Goal: Find specific page/section: Find specific page/section

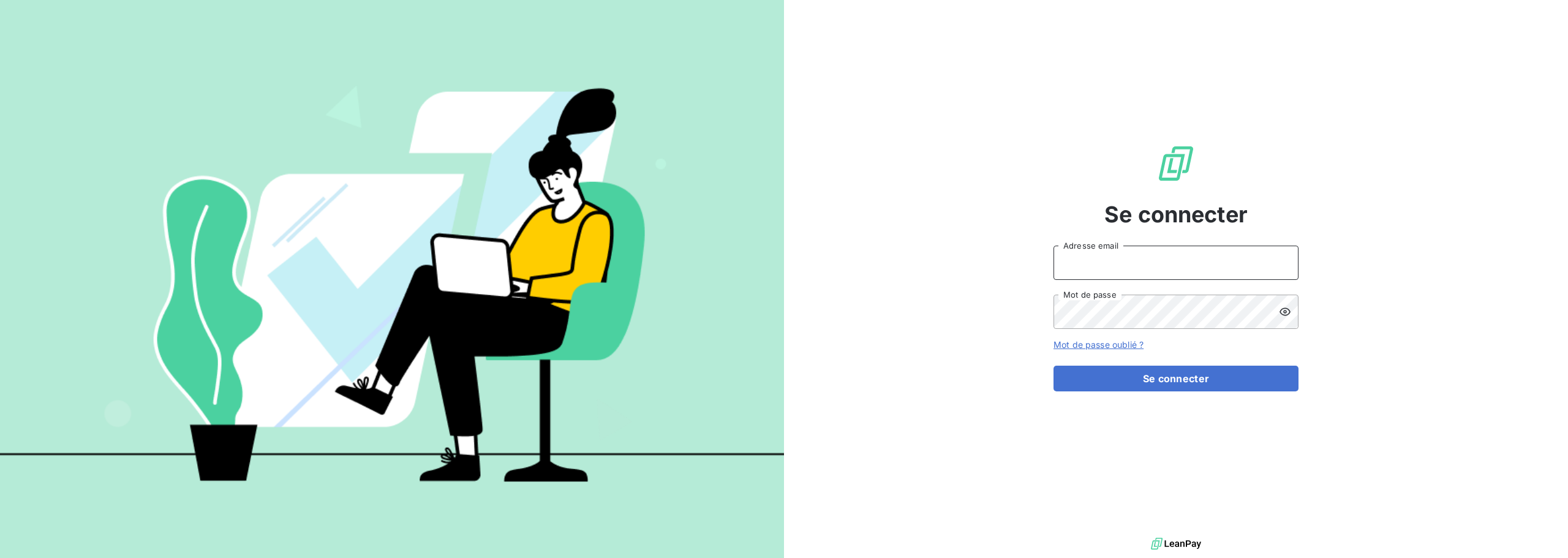
click at [1152, 256] on input "Adresse email" at bounding box center [1176, 263] width 245 height 34
type input "[EMAIL_ADDRESS][DOMAIN_NAME]"
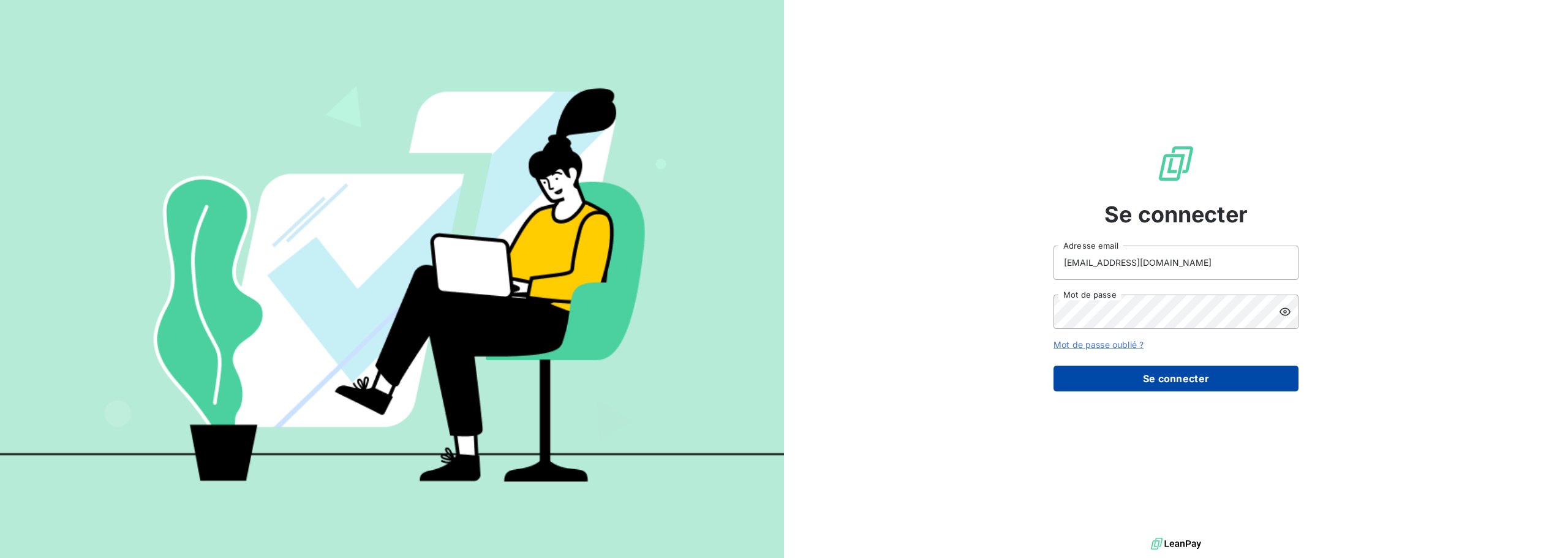
click at [1177, 378] on button "Se connecter" at bounding box center [1176, 378] width 245 height 26
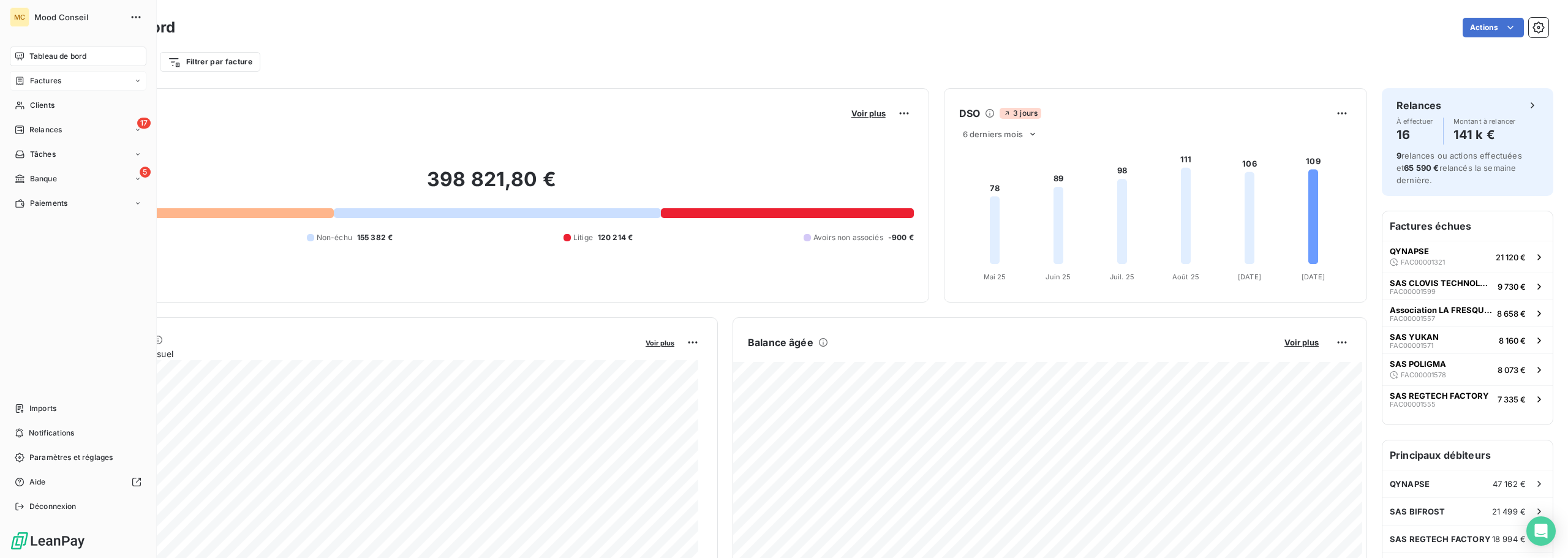
click at [63, 79] on div "Factures" at bounding box center [78, 81] width 137 height 20
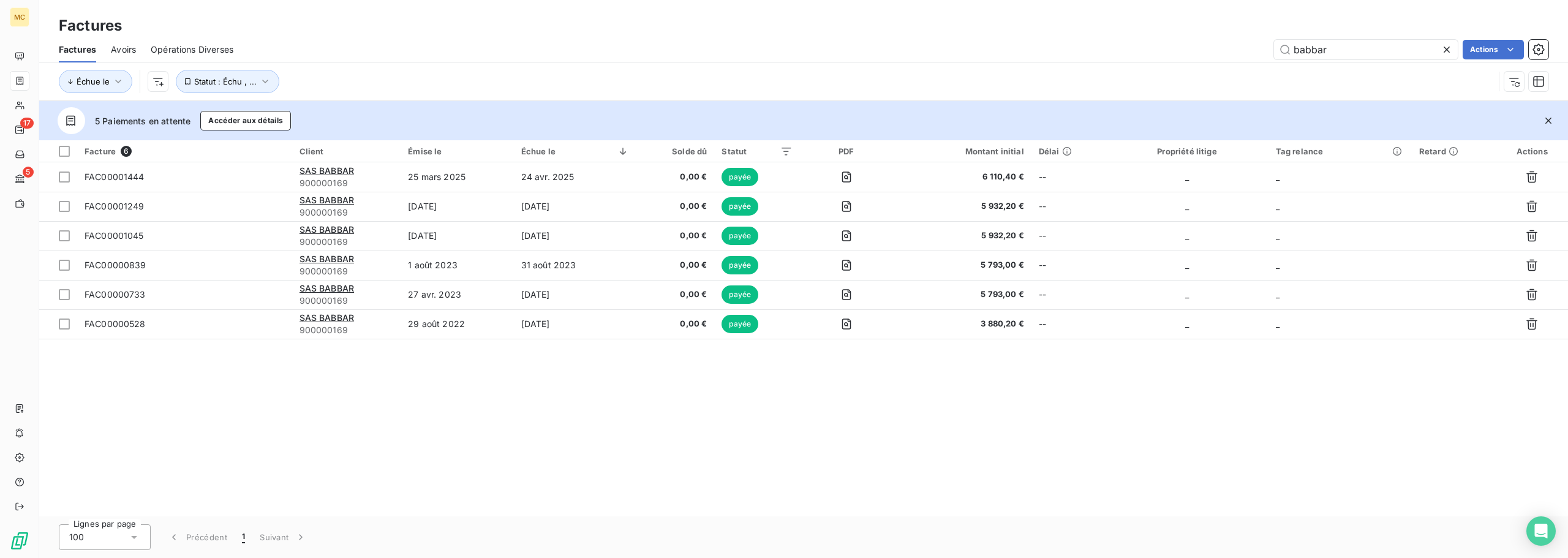
click at [527, 383] on div "Facture 6 Client Émise le Échue le Solde dû Statut PDF Montant initial Délai Pr…" at bounding box center [803, 328] width 1528 height 376
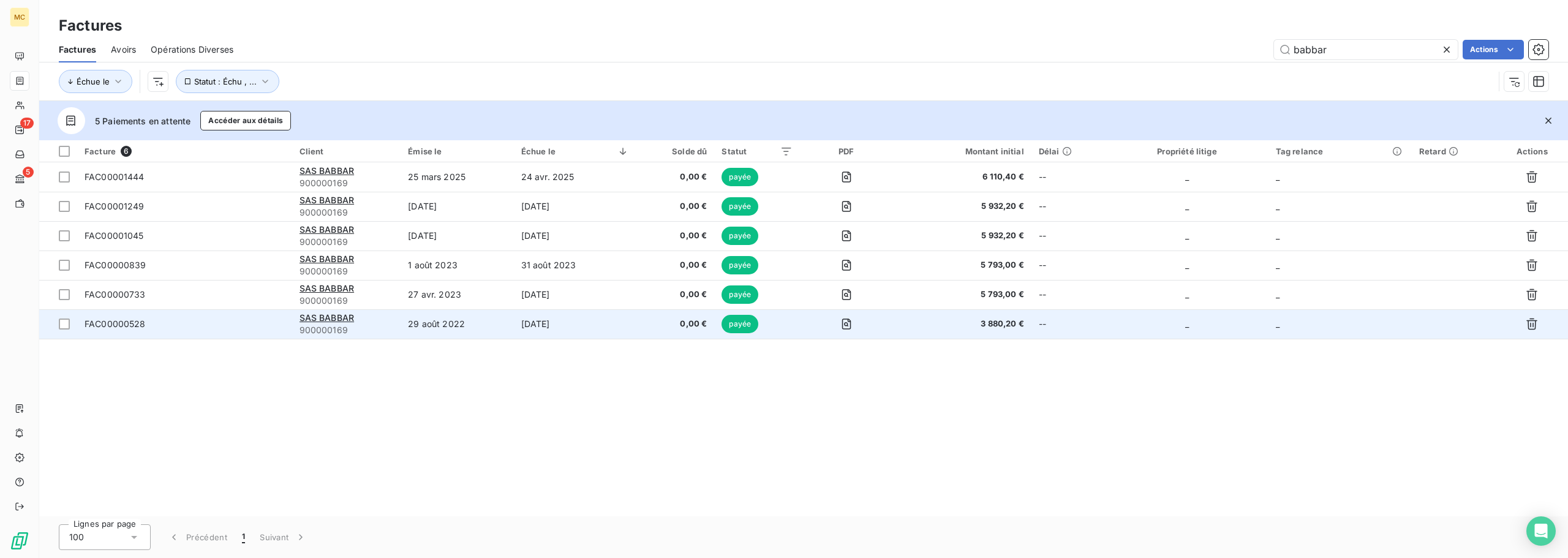
drag, startPoint x: 402, startPoint y: 425, endPoint x: 358, endPoint y: 324, distance: 110.2
click at [401, 426] on div "Facture 6 Client Émise le Échue le Solde dû Statut PDF Montant initial Délai Pr…" at bounding box center [803, 328] width 1528 height 376
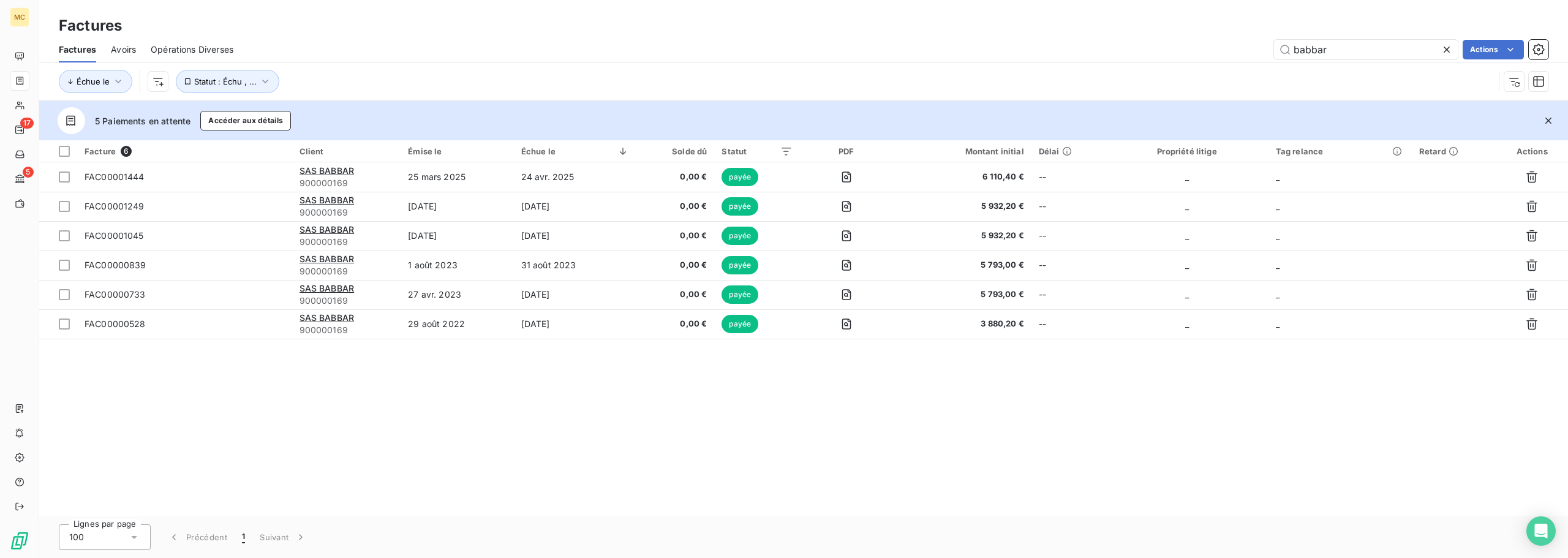
drag, startPoint x: 258, startPoint y: 388, endPoint x: 243, endPoint y: 392, distance: 15.5
click at [256, 389] on div "Facture 6 Client Émise le Échue le Solde dû Statut PDF Montant initial Délai Pr…" at bounding box center [803, 328] width 1528 height 376
click at [239, 393] on div "Facture 6 Client Émise le Échue le Solde dû Statut PDF Montant initial Délai Pr…" at bounding box center [803, 328] width 1528 height 376
click at [221, 381] on div "Facture 6 Client Émise le Échue le Solde dû Statut PDF Montant initial Délai Pr…" at bounding box center [803, 328] width 1528 height 376
click at [225, 369] on div "Facture 6 Client Émise le Échue le Solde dû Statut PDF Montant initial Délai Pr…" at bounding box center [803, 328] width 1528 height 376
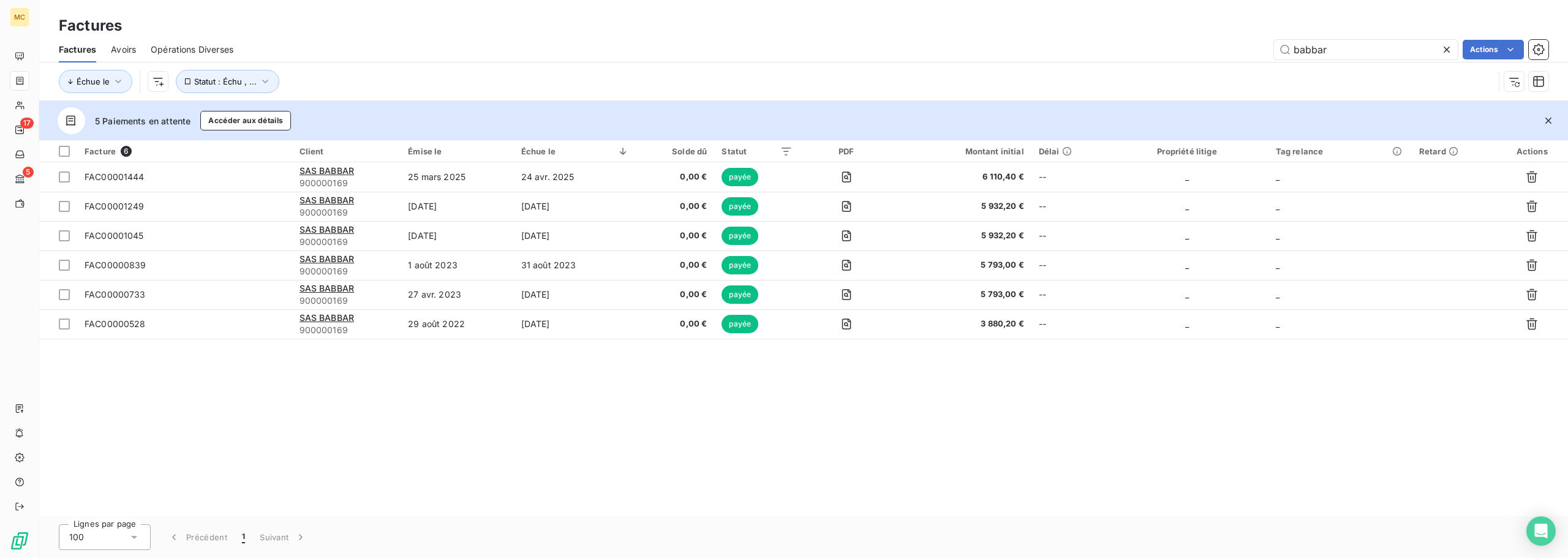
click at [217, 375] on div "Facture 6 Client Émise le Échue le Solde dû Statut PDF Montant initial Délai Pr…" at bounding box center [803, 328] width 1528 height 376
click at [806, 455] on div "Facture 6 Client Émise le Échue le Solde dû Statut PDF Montant initial Délai Pr…" at bounding box center [803, 328] width 1528 height 376
drag, startPoint x: 768, startPoint y: 403, endPoint x: 622, endPoint y: 345, distance: 157.1
click at [622, 345] on div "Facture 6 Client Émise le Échue le Solde dû Statut PDF Montant initial Délai Pr…" at bounding box center [803, 328] width 1528 height 376
click at [599, 394] on div "Facture 6 Client Émise le Échue le Solde dû Statut PDF Montant initial Délai Pr…" at bounding box center [803, 328] width 1528 height 376
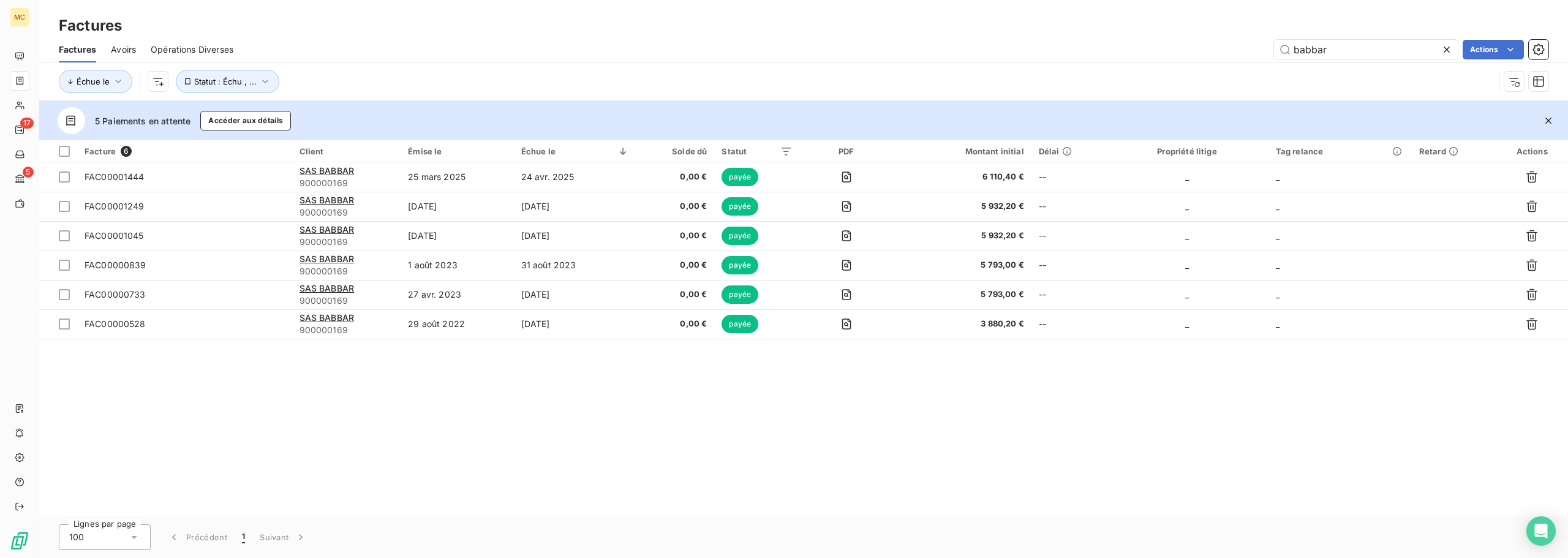
click at [225, 418] on div "Facture 6 Client Émise le Échue le Solde dû Statut PDF Montant initial Délai Pr…" at bounding box center [803, 328] width 1528 height 376
click at [312, 379] on div "Facture 6 Client Émise le Échue le Solde dû Statut PDF Montant initial Délai Pr…" at bounding box center [803, 328] width 1528 height 376
click at [331, 367] on div "Facture 6 Client Émise le Échue le Solde dû Statut PDF Montant initial Délai Pr…" at bounding box center [803, 328] width 1528 height 376
click at [231, 390] on div "Facture 6 Client Émise le Échue le Solde dû Statut PDF Montant initial Délai Pr…" at bounding box center [803, 328] width 1528 height 376
click at [234, 373] on div "Facture 6 Client Émise le Échue le Solde dû Statut PDF Montant initial Délai Pr…" at bounding box center [803, 328] width 1528 height 376
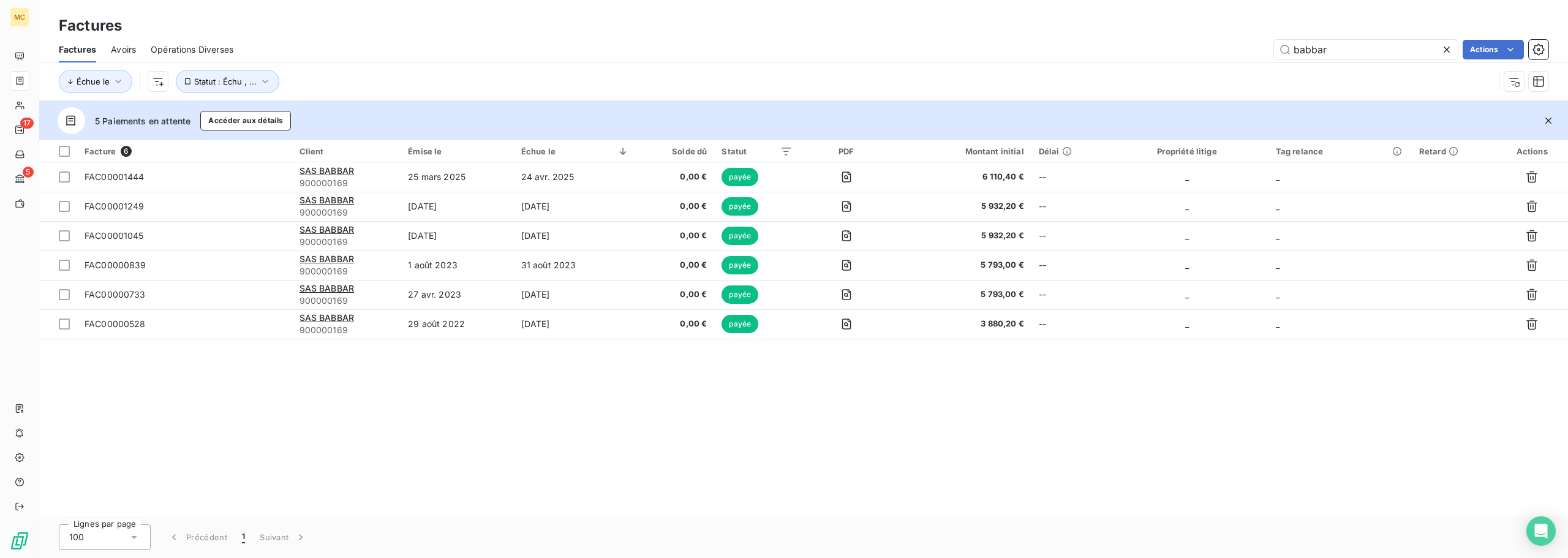
click at [203, 437] on div "Facture 6 Client Émise le Échue le Solde dû Statut PDF Montant initial Délai Pr…" at bounding box center [803, 328] width 1528 height 376
click at [463, 479] on div "Facture 6 Client Émise le Échue le Solde dû Statut PDF Montant initial Délai Pr…" at bounding box center [803, 328] width 1528 height 376
click at [454, 431] on div "Facture 6 Client Émise le Échue le Solde dû Statut PDF Montant initial Délai Pr…" at bounding box center [803, 328] width 1528 height 376
click at [455, 431] on div "Facture 6 Client Émise le Échue le Solde dû Statut PDF Montant initial Délai Pr…" at bounding box center [803, 328] width 1528 height 376
click at [499, 412] on div "Facture 6 Client Émise le Échue le Solde dû Statut PDF Montant initial Délai Pr…" at bounding box center [803, 328] width 1528 height 376
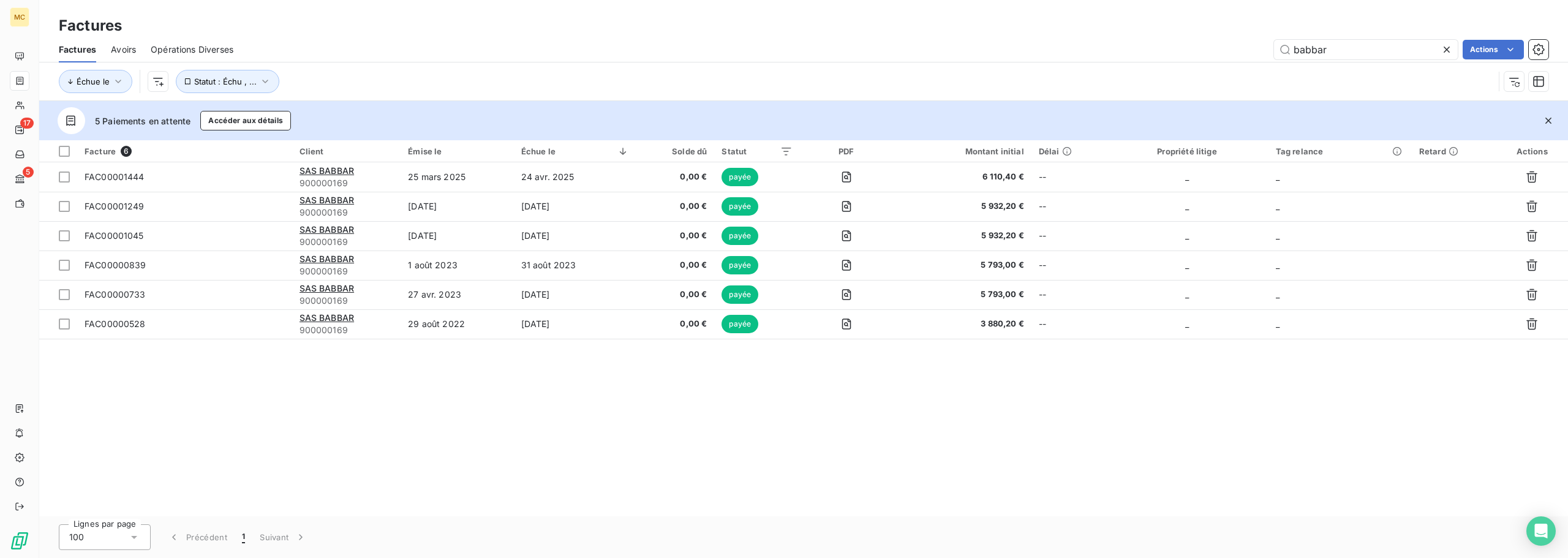
drag, startPoint x: 454, startPoint y: 414, endPoint x: 226, endPoint y: 382, distance: 230.2
click at [443, 414] on div "Facture 6 Client Émise le Échue le Solde dû Statut PDF Montant initial Délai Pr…" at bounding box center [803, 328] width 1528 height 376
click at [226, 382] on div "Facture 6 Client Émise le Échue le Solde dû Statut PDF Montant initial Délai Pr…" at bounding box center [803, 328] width 1528 height 376
click at [534, 431] on div "Facture 6 Client Émise le Échue le Solde dû Statut PDF Montant initial Délai Pr…" at bounding box center [803, 328] width 1528 height 376
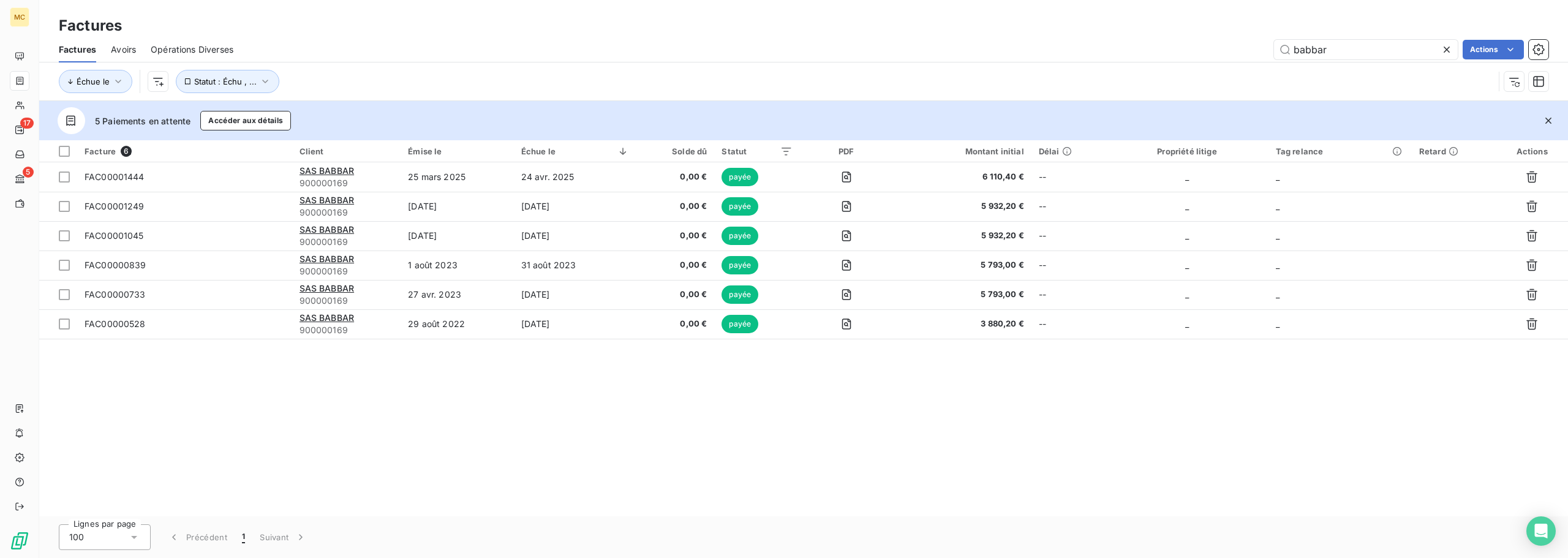
click at [242, 380] on div "Facture 6 Client Émise le Échue le Solde dû Statut PDF Montant initial Délai Pr…" at bounding box center [803, 328] width 1528 height 376
click at [528, 419] on div "Facture 6 Client Émise le Échue le Solde dû Statut PDF Montant initial Délai Pr…" at bounding box center [803, 328] width 1528 height 376
click at [250, 373] on div "Facture 6 Client Émise le Échue le Solde dû Statut PDF Montant initial Délai Pr…" at bounding box center [803, 328] width 1528 height 376
click at [215, 378] on div "Facture 6 Client Émise le Échue le Solde dû Statut PDF Montant initial Délai Pr…" at bounding box center [803, 328] width 1528 height 376
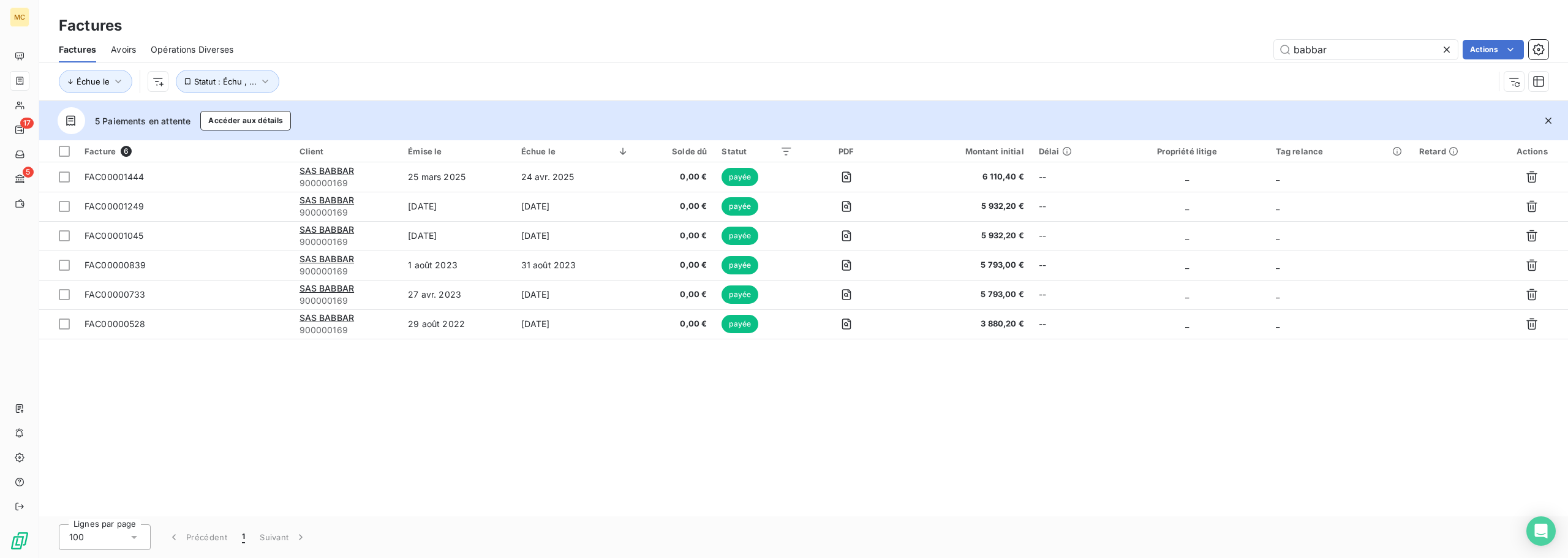
click at [224, 383] on div "Facture 6 Client Émise le Échue le Solde dû Statut PDF Montant initial Délai Pr…" at bounding box center [803, 328] width 1528 height 376
click at [351, 72] on div "Échue le Statut : Échu , ..." at bounding box center [776, 81] width 1435 height 23
click at [213, 378] on div "Facture 6 Client Émise le Échue le Solde dû Statut PDF Montant initial Délai Pr…" at bounding box center [803, 328] width 1528 height 376
click at [225, 397] on div "Facture 6 Client Émise le Échue le Solde dû Statut PDF Montant initial Délai Pr…" at bounding box center [803, 328] width 1528 height 376
click at [222, 394] on div "Facture 6 Client Émise le Échue le Solde dû Statut PDF Montant initial Délai Pr…" at bounding box center [803, 328] width 1528 height 376
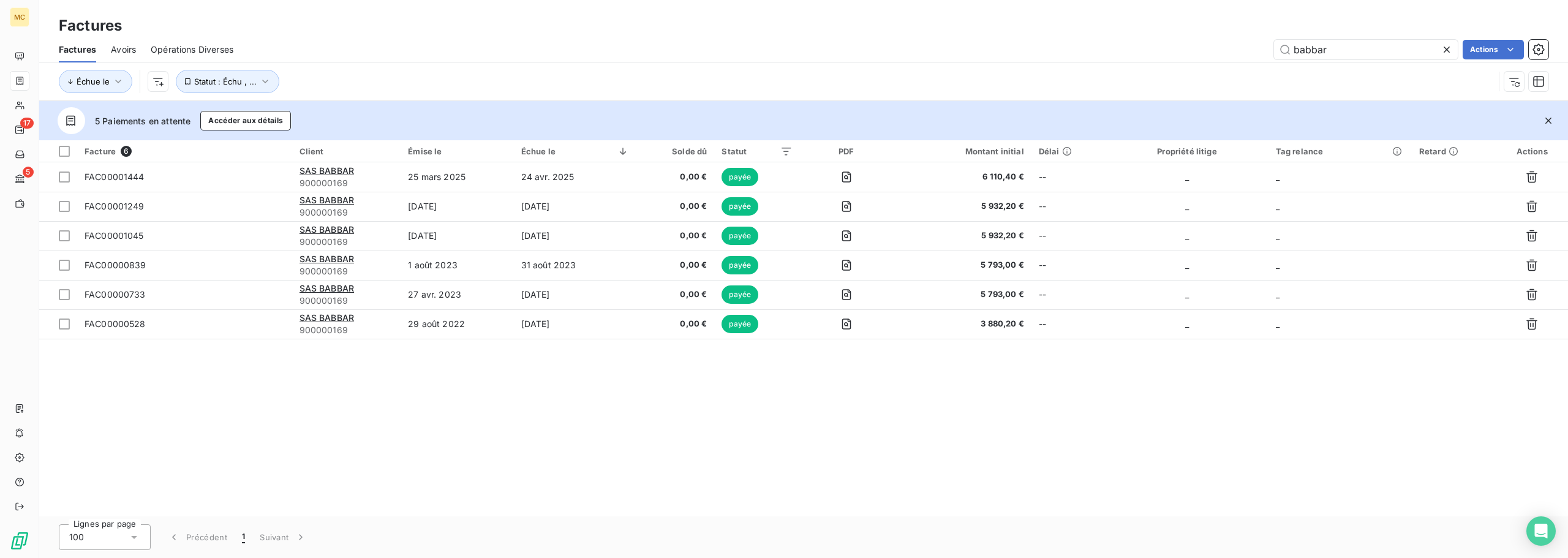
click at [222, 393] on div "Facture 6 Client Émise le Échue le Solde dû Statut PDF Montant initial Délai Pr…" at bounding box center [803, 328] width 1528 height 376
click at [621, 424] on div "Facture 6 Client Émise le Échue le Solde dû Statut PDF Montant initial Délai Pr…" at bounding box center [803, 328] width 1528 height 376
click at [1284, 457] on div "Facture 6 Client Émise le Échue le Solde dû Statut PDF Montant initial Délai Pr…" at bounding box center [803, 328] width 1528 height 376
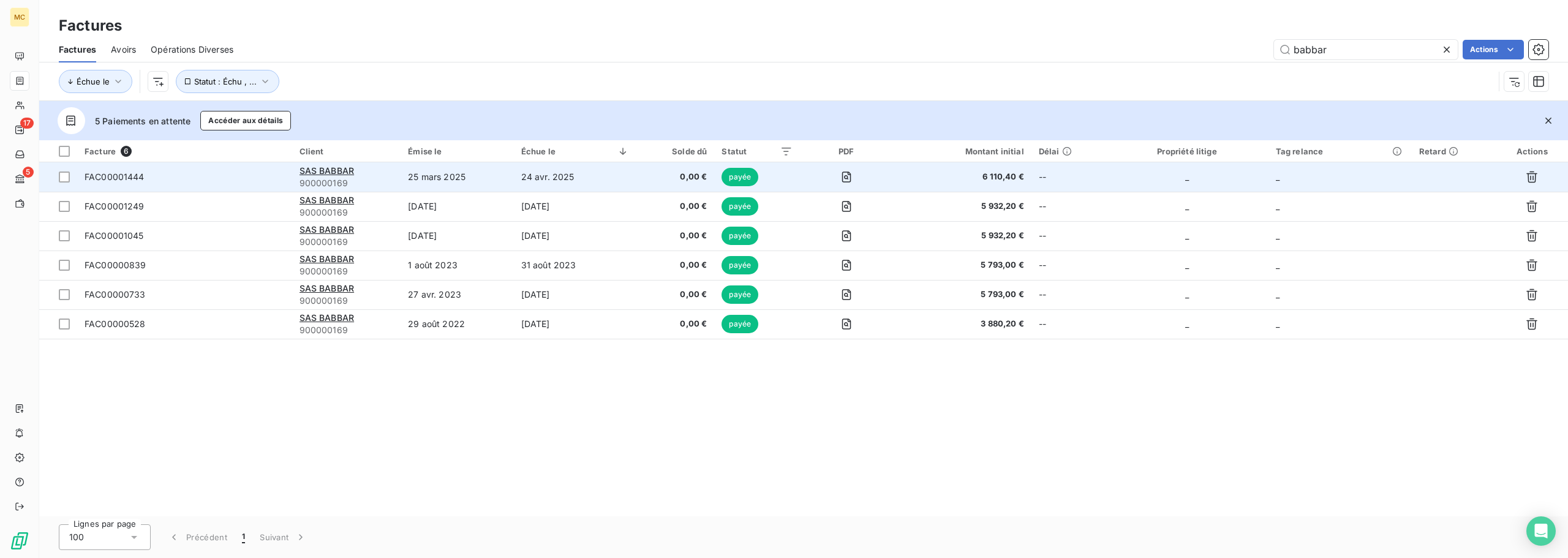
click at [1050, 173] on td "--" at bounding box center [1069, 177] width 75 height 29
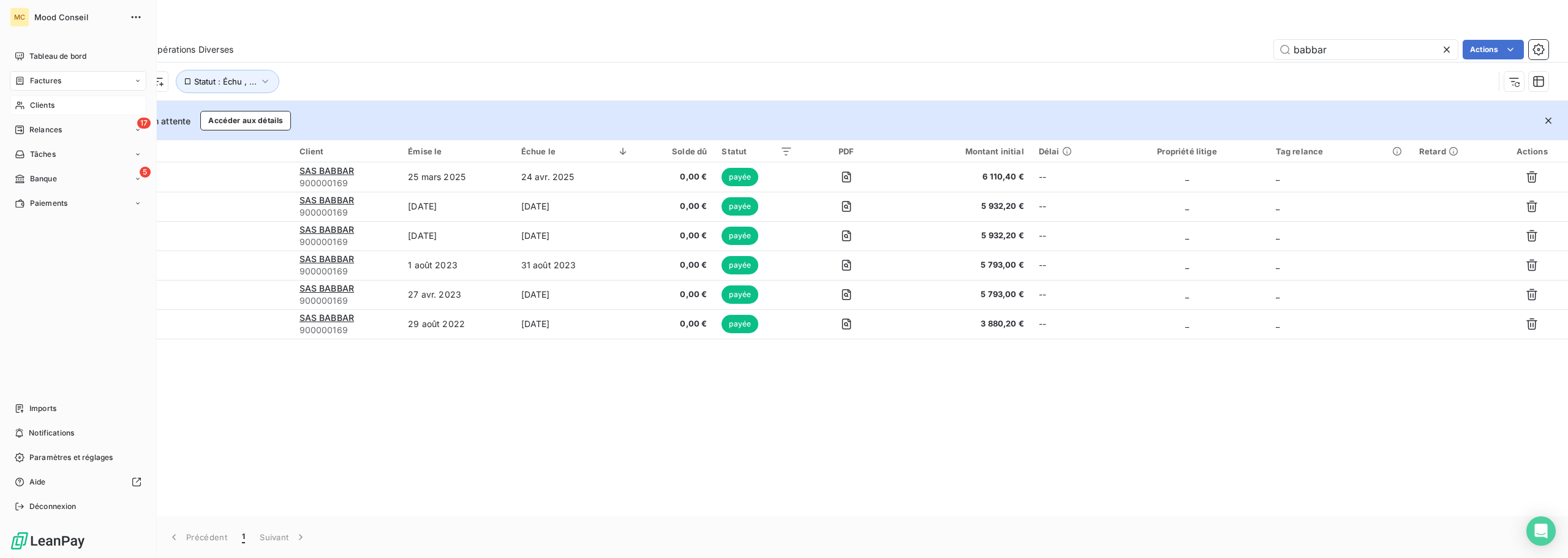
click at [42, 108] on span "Clients" at bounding box center [42, 105] width 24 height 11
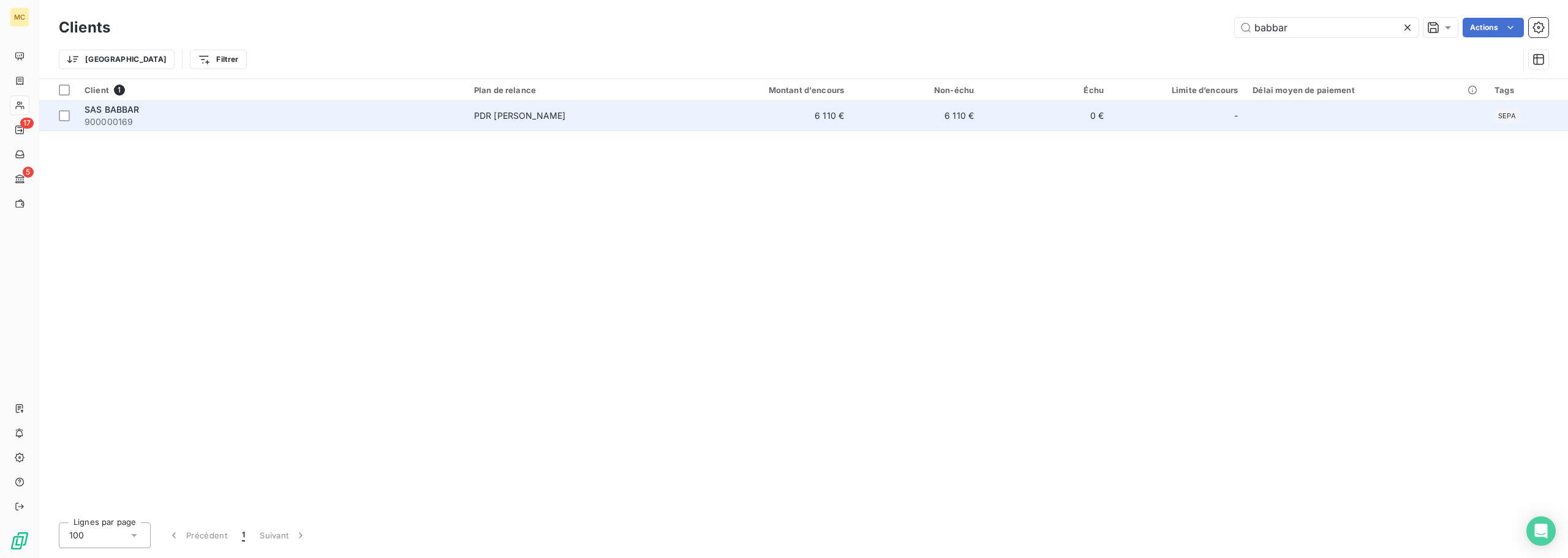
type input "babbar"
click at [157, 114] on div "SAS BABBAR" at bounding box center [272, 110] width 375 height 13
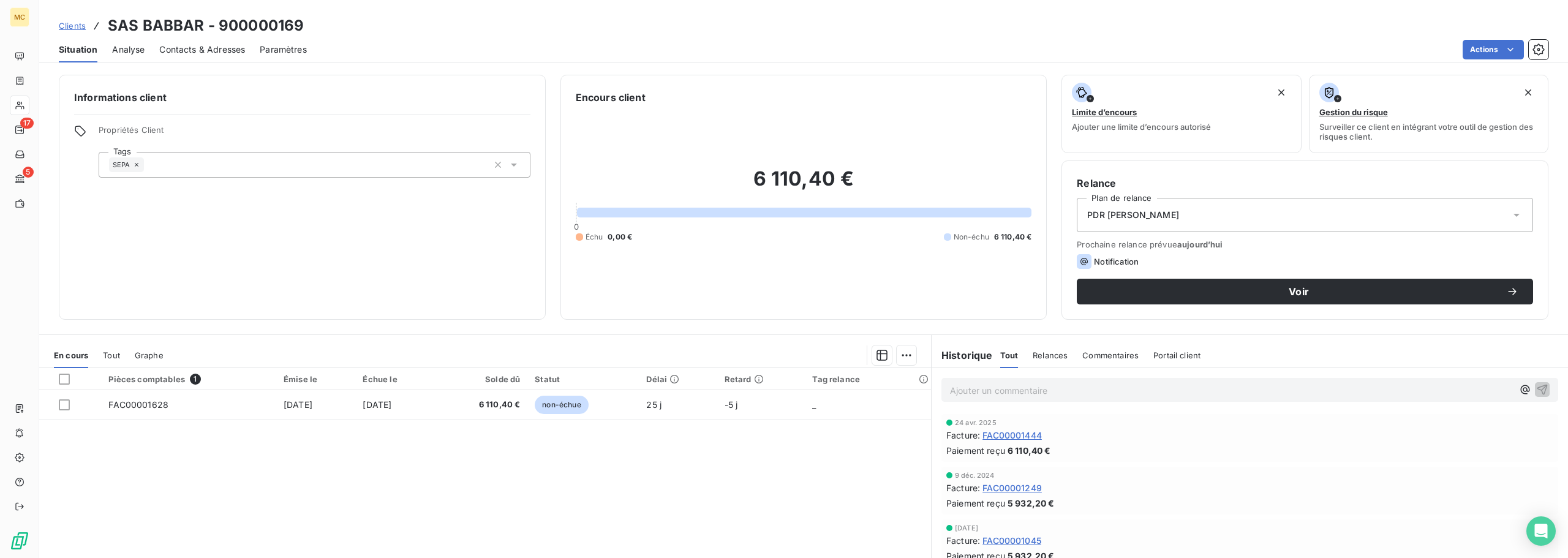
click at [132, 48] on span "Analyse" at bounding box center [128, 49] width 33 height 13
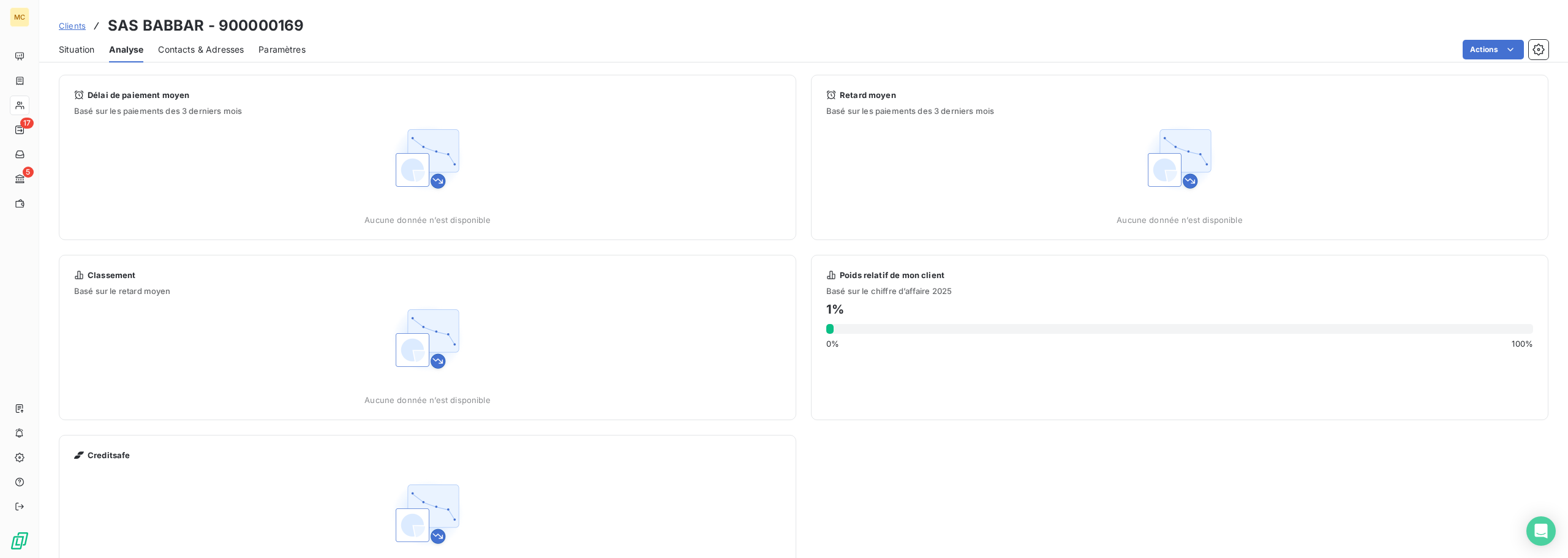
click at [77, 41] on div "Situation" at bounding box center [76, 49] width 36 height 26
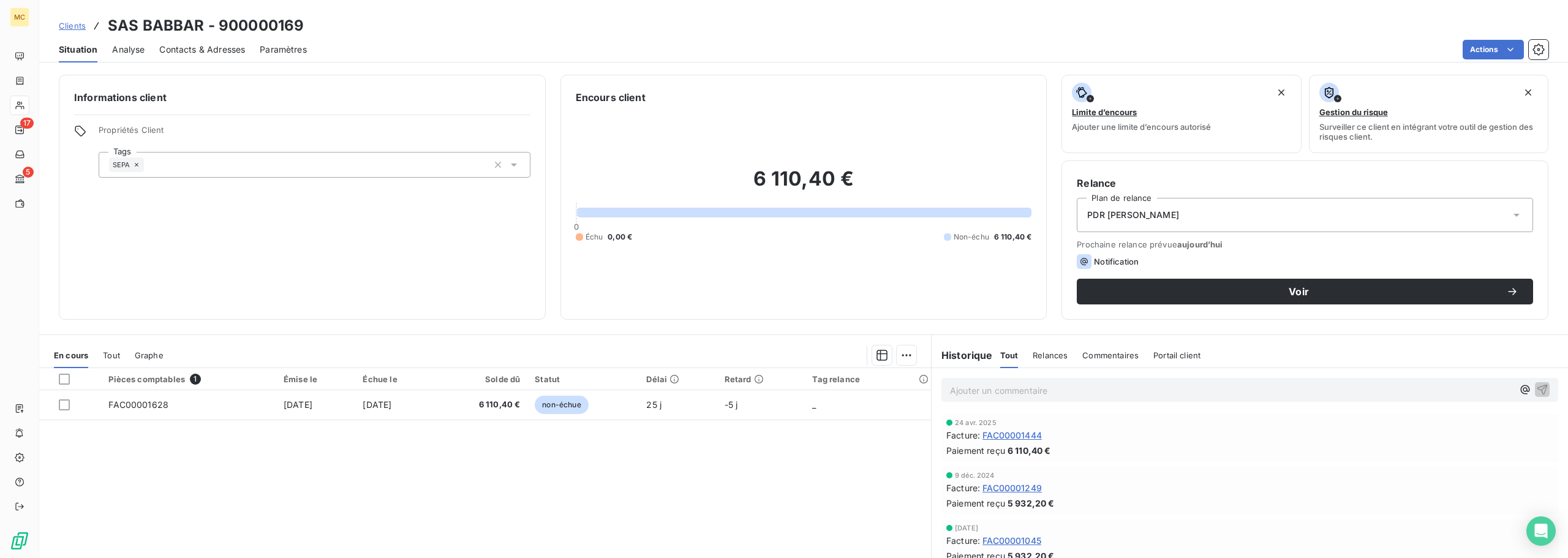
click at [639, 462] on div "Pièces comptables 1 Émise le Échue le Solde dû Statut Délai Retard Tag relance …" at bounding box center [485, 486] width 892 height 235
click at [134, 43] on span "Analyse" at bounding box center [128, 49] width 33 height 13
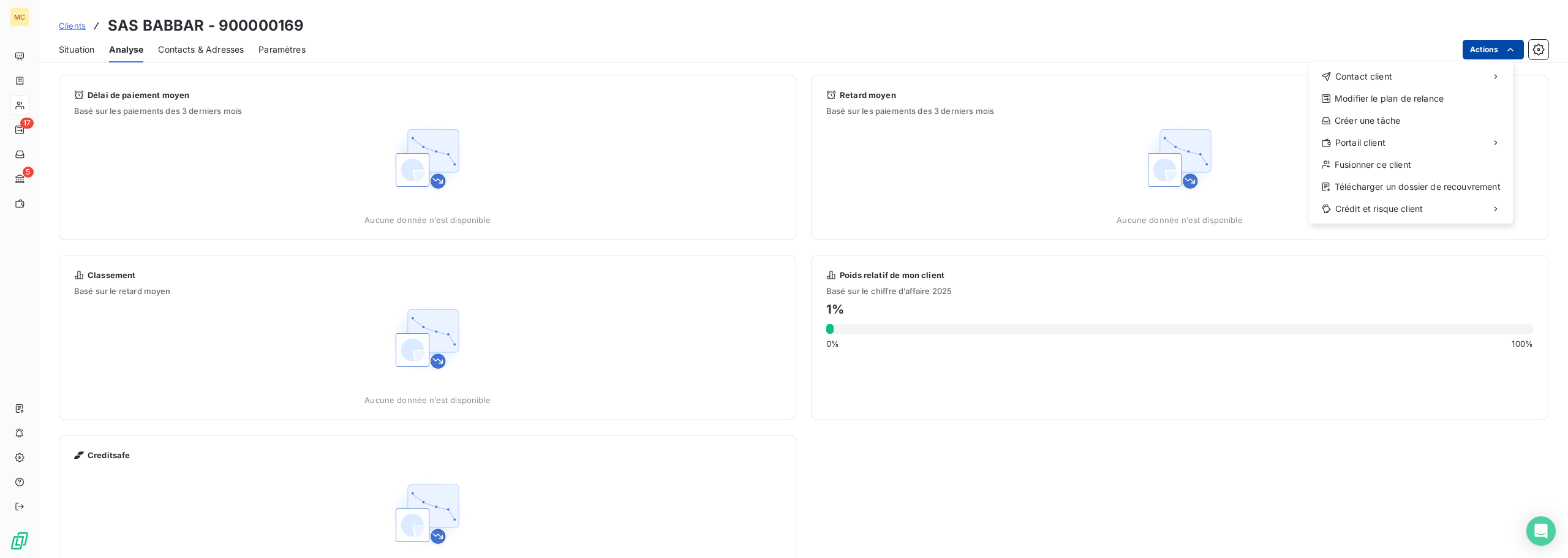
click at [1507, 53] on html "MC 17 5 Clients SAS BABBAR - 900000169 Situation Analyse Contacts & Adresses Pa…" at bounding box center [784, 279] width 1568 height 558
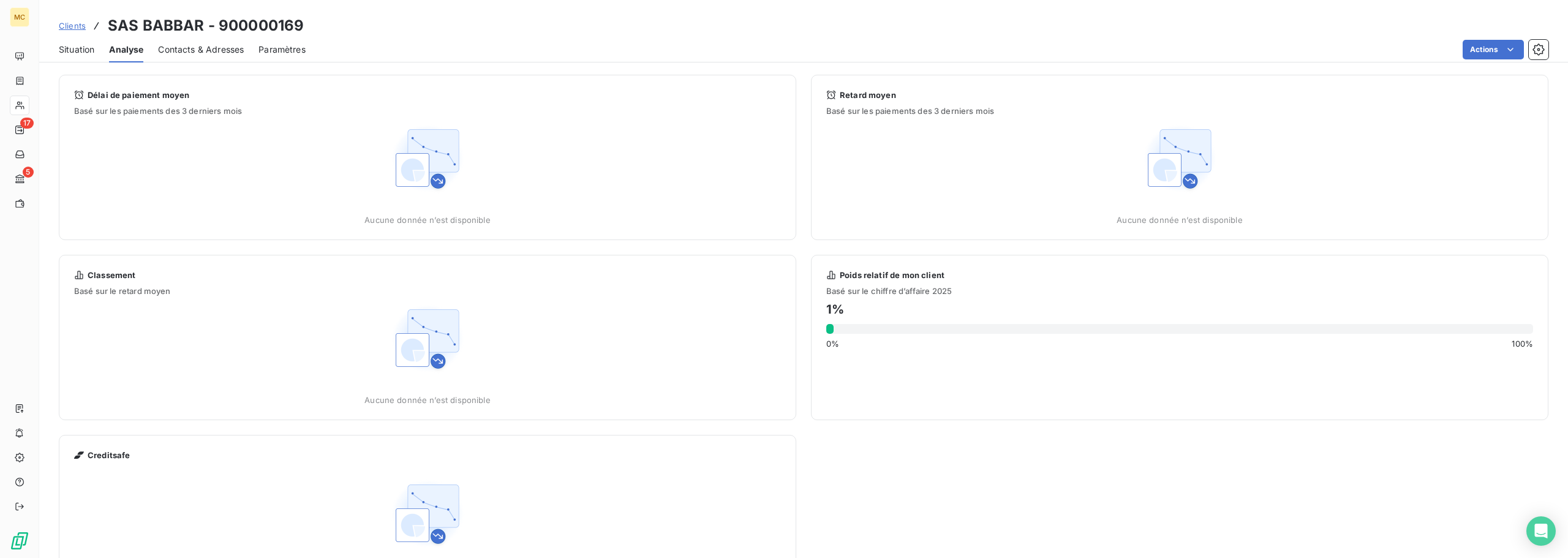
click at [1234, 45] on html "MC 17 5 Clients SAS BABBAR - 900000169 Situation Analyse Contacts & Adresses Pa…" at bounding box center [784, 279] width 1568 height 558
click at [444, 162] on img at bounding box center [427, 158] width 79 height 79
